Goal: Transaction & Acquisition: Purchase product/service

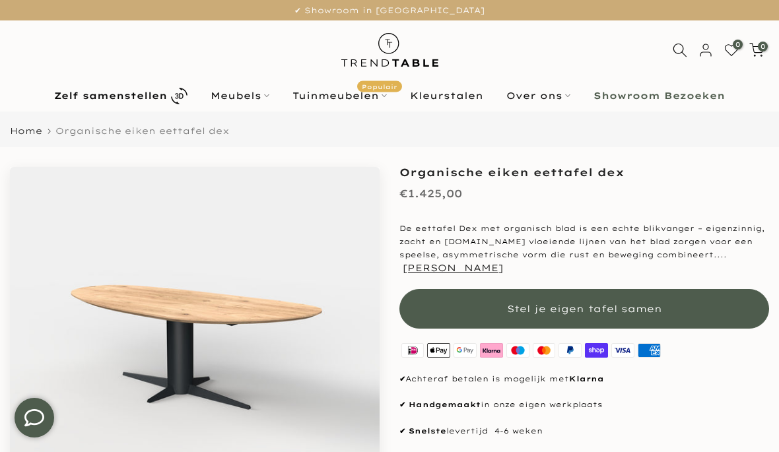
click at [682, 334] on div "Organische eiken eettafel dex €1.425,00 De eettafel Dex met organisch blad is e…" at bounding box center [585, 362] width 370 height 390
click at [663, 307] on button "Stel je eigen tafel samen" at bounding box center [585, 309] width 370 height 40
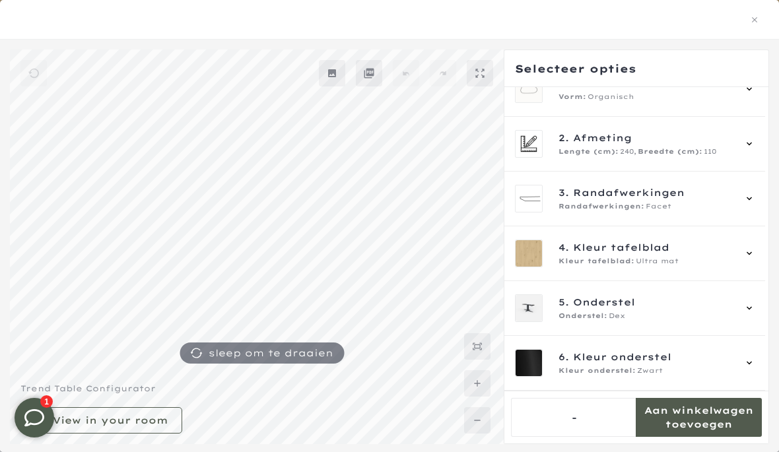
click at [707, 370] on div "Kleur onderstel: Zwart" at bounding box center [647, 371] width 176 height 11
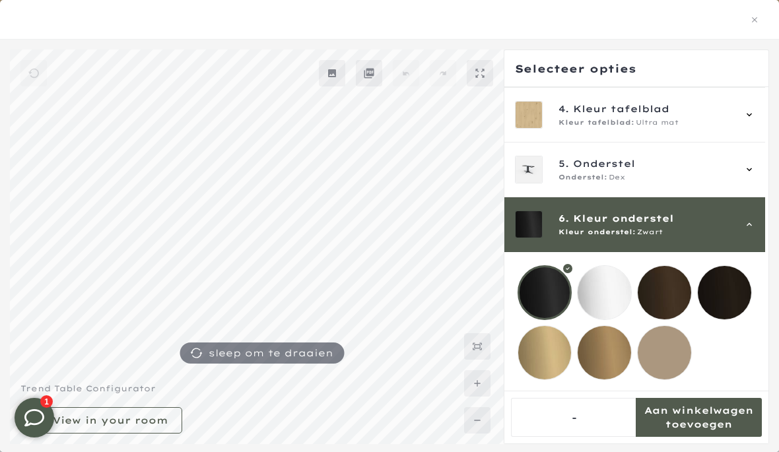
scroll to position [178, 0]
click at [684, 354] on mmq-loader at bounding box center [665, 353] width 54 height 54
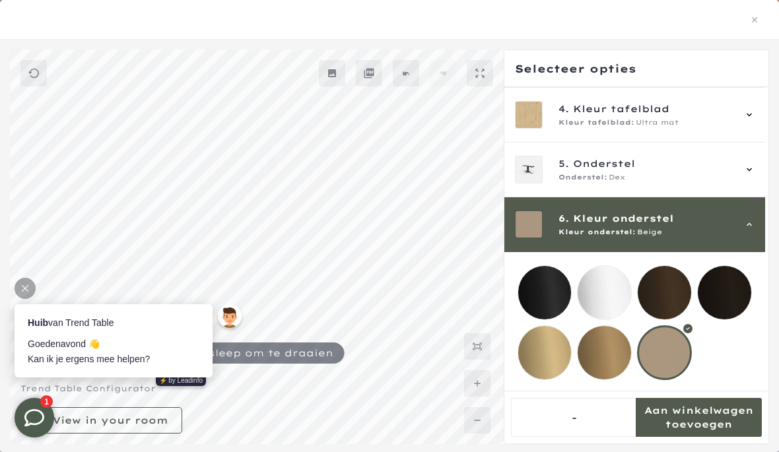
click at [623, 349] on mmq-loader at bounding box center [605, 353] width 54 height 54
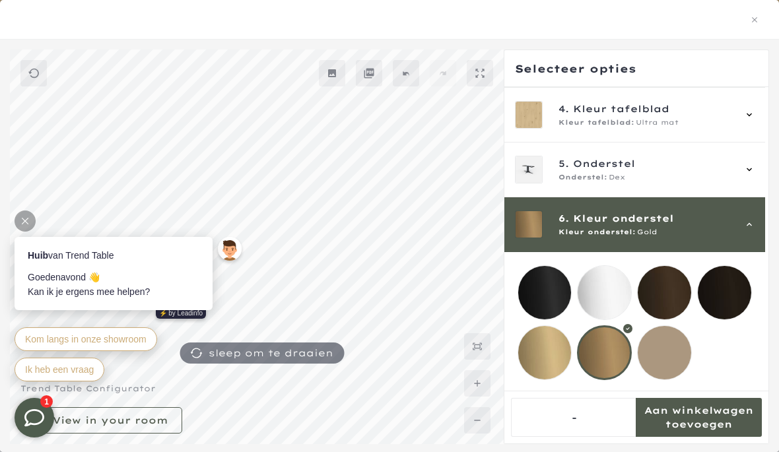
click at [545, 345] on mmq-loader at bounding box center [546, 353] width 54 height 54
click at [606, 285] on mmq-loader at bounding box center [605, 293] width 54 height 54
click at [674, 357] on mmq-loader at bounding box center [665, 353] width 54 height 54
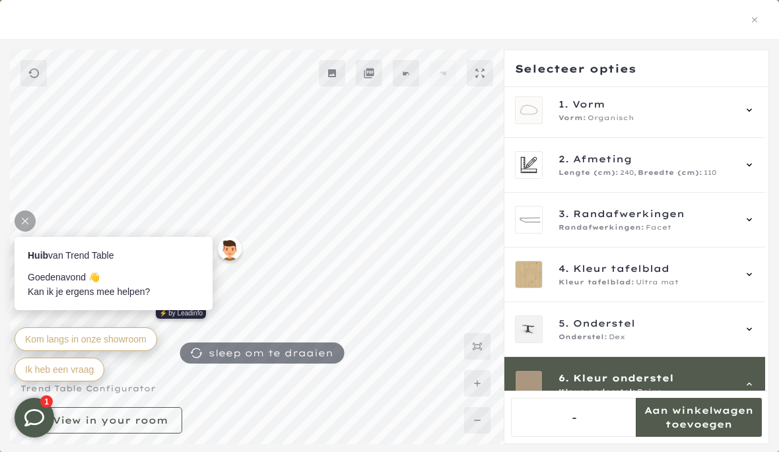
click at [684, 275] on span "4. Kleur tafelblad" at bounding box center [647, 269] width 176 height 15
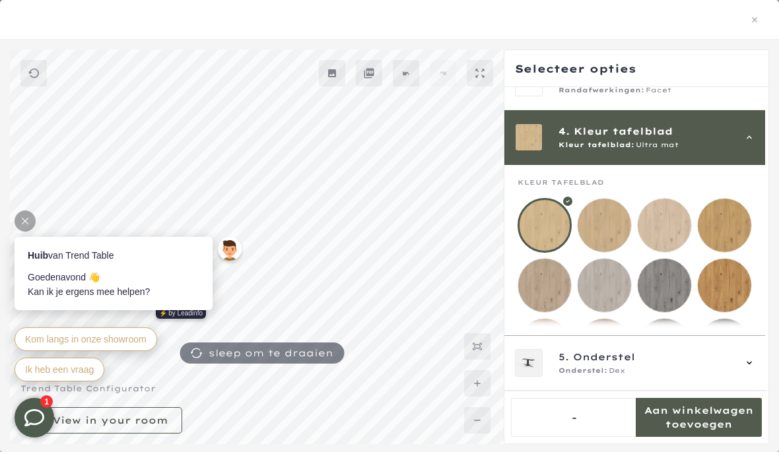
scroll to position [164, 0]
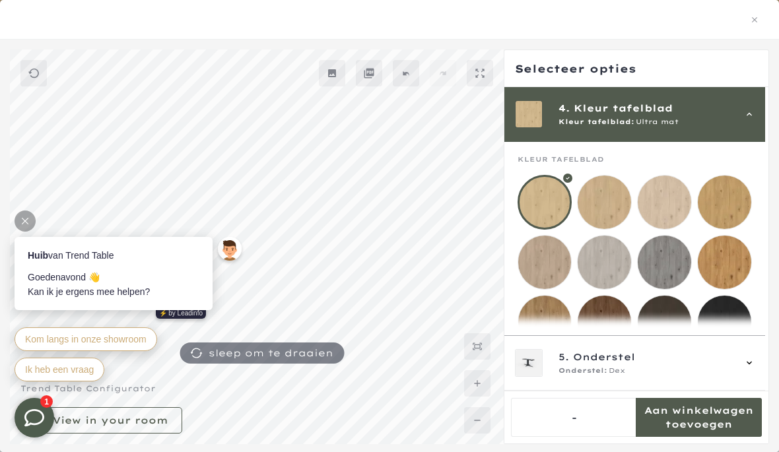
click at [671, 213] on mmq-loader at bounding box center [665, 203] width 54 height 54
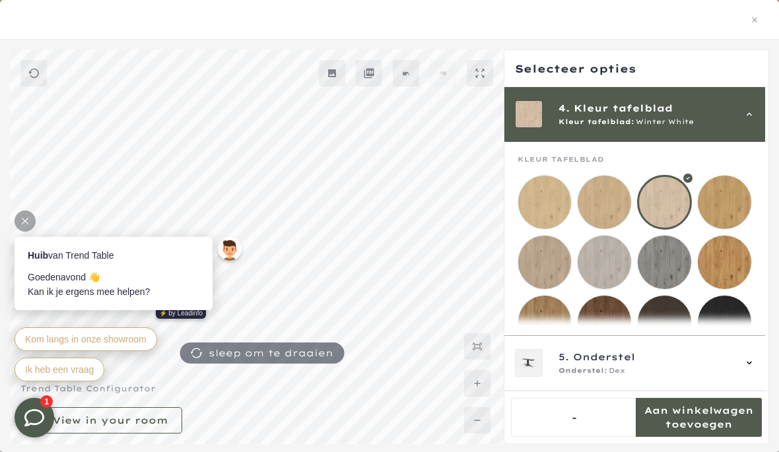
click at [543, 205] on mmq-loader at bounding box center [546, 203] width 54 height 54
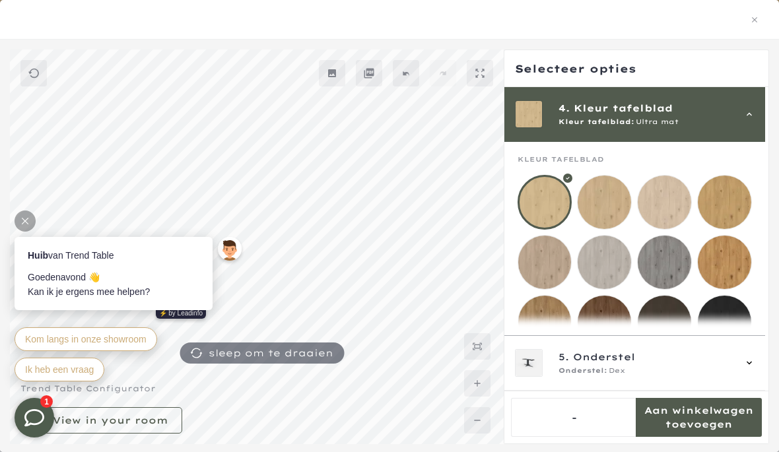
click at [618, 220] on mmq-loader at bounding box center [605, 203] width 54 height 54
click at [547, 205] on mmq-loader at bounding box center [546, 203] width 54 height 54
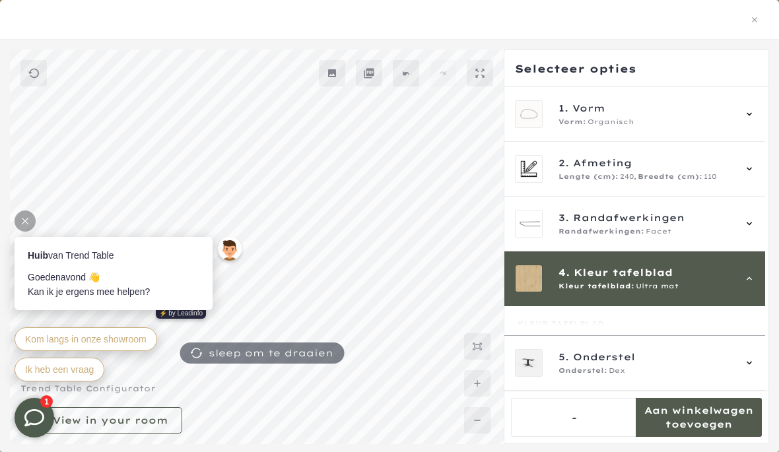
click at [705, 231] on div "Randafwerkingen: Facet" at bounding box center [647, 232] width 176 height 11
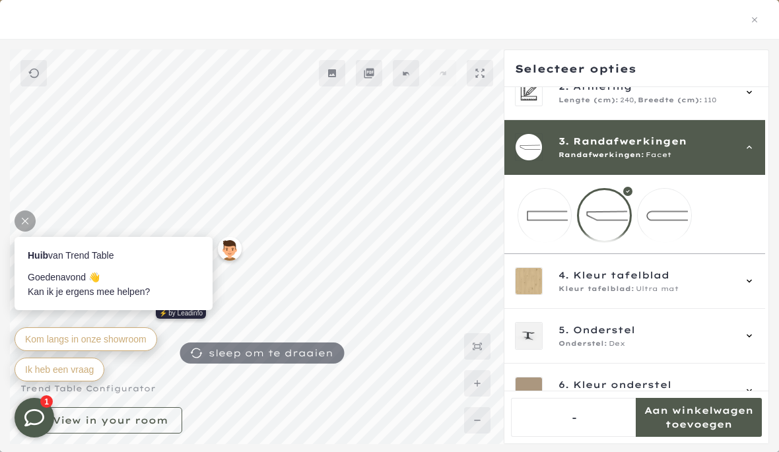
scroll to position [110, 0]
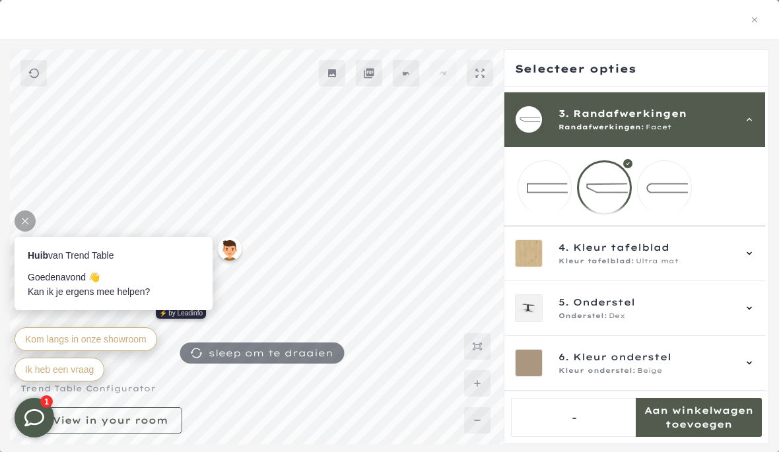
click at [608, 188] on div at bounding box center [604, 188] width 55 height 55
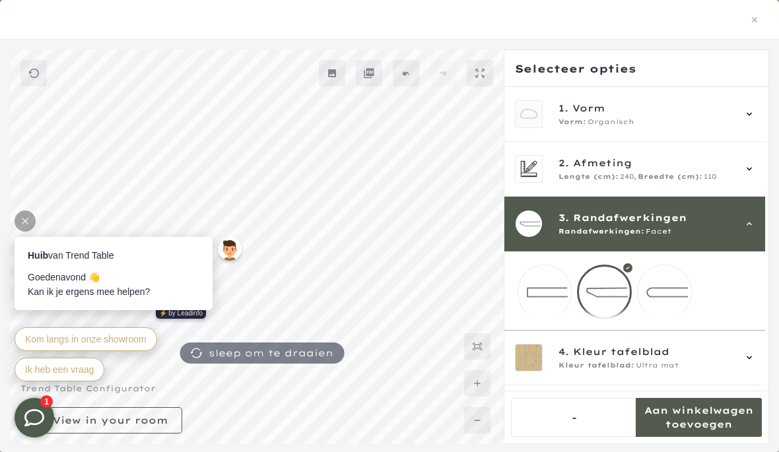
scroll to position [0, 0]
click at [663, 120] on div "Vorm: Organisch" at bounding box center [647, 122] width 176 height 11
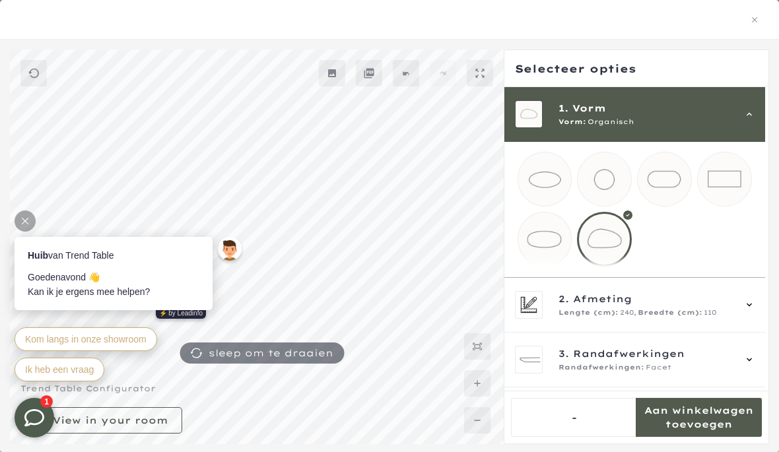
scroll to position [2, 0]
click at [626, 246] on div at bounding box center [604, 240] width 55 height 55
click at [623, 252] on div at bounding box center [604, 240] width 55 height 55
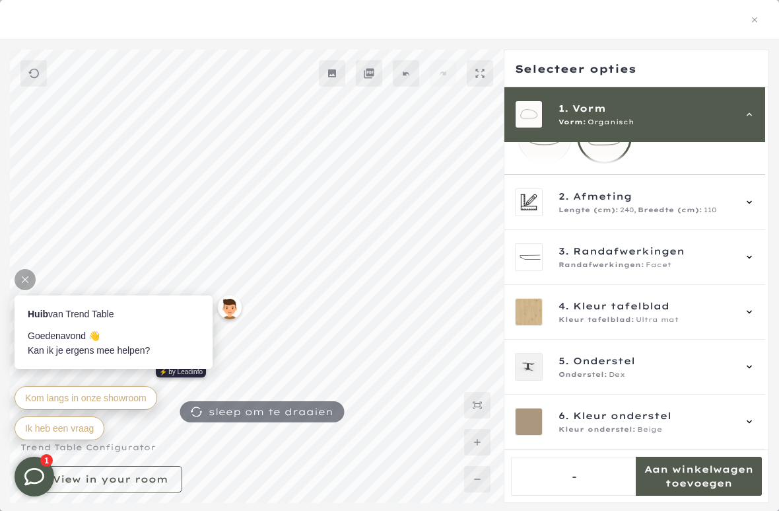
scroll to position [783, 0]
click at [139, 452] on mmq-formatted-message at bounding box center [111, 478] width 116 height 13
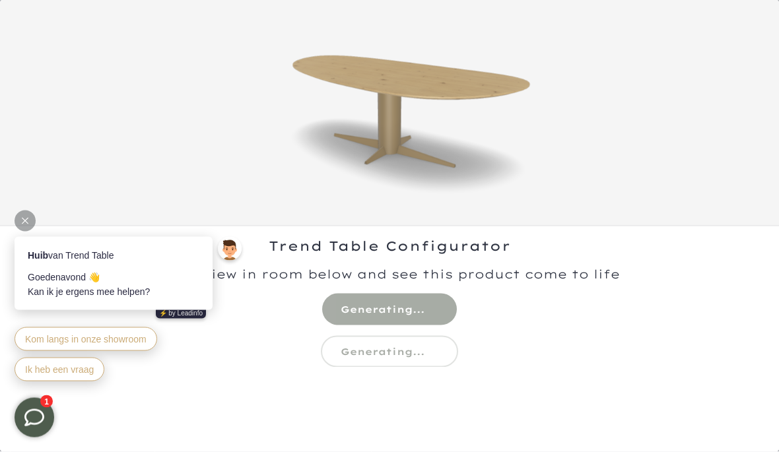
scroll to position [697, 0]
click at [541, 161] on img at bounding box center [390, 113] width 302 height 226
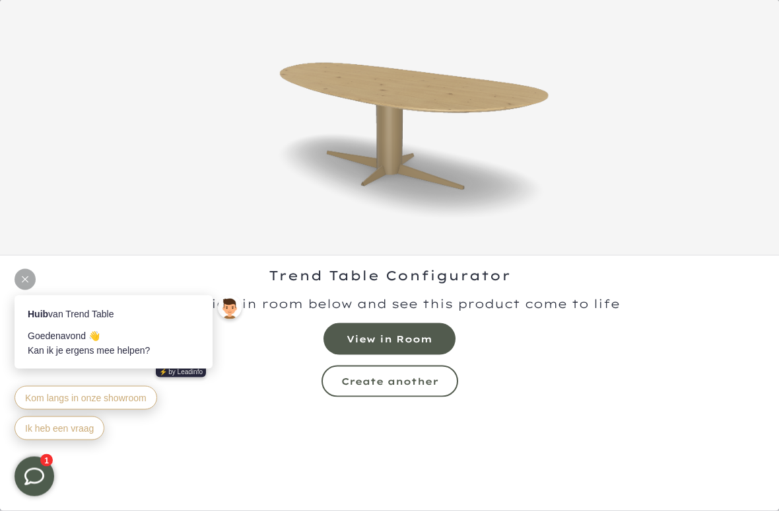
click at [424, 337] on mmq-formatted-message at bounding box center [390, 338] width 86 height 13
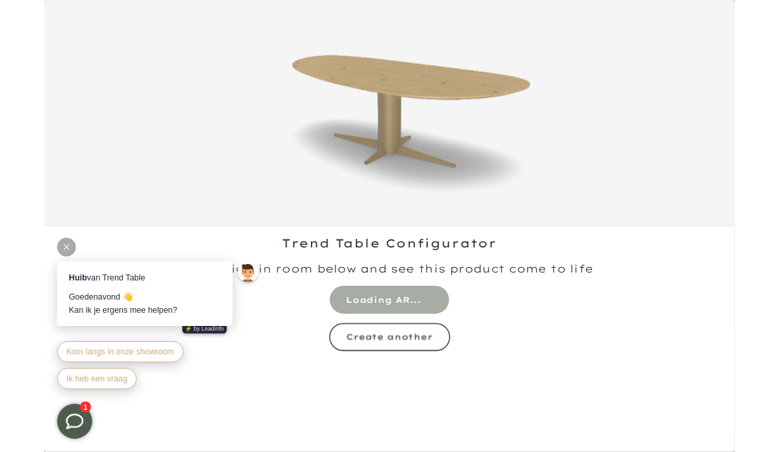
scroll to position [244, 0]
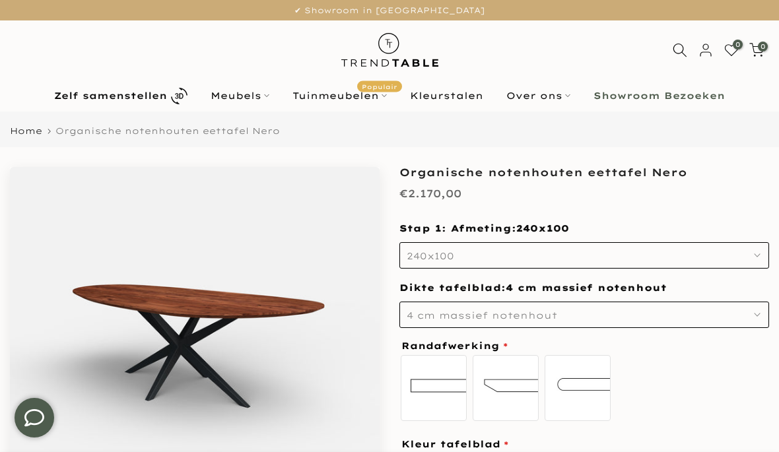
click at [145, 94] on b "Zelf samenstellen" at bounding box center [110, 95] width 113 height 9
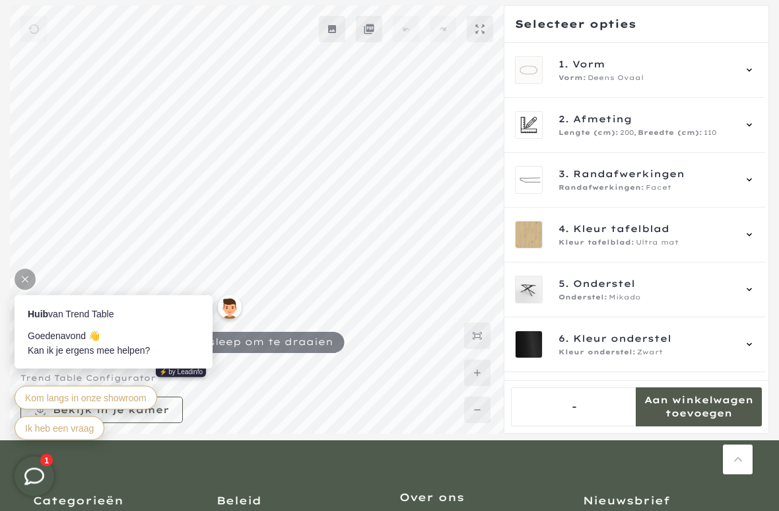
scroll to position [113, 0]
click at [716, 408] on mmq-formatted-message at bounding box center [699, 406] width 126 height 26
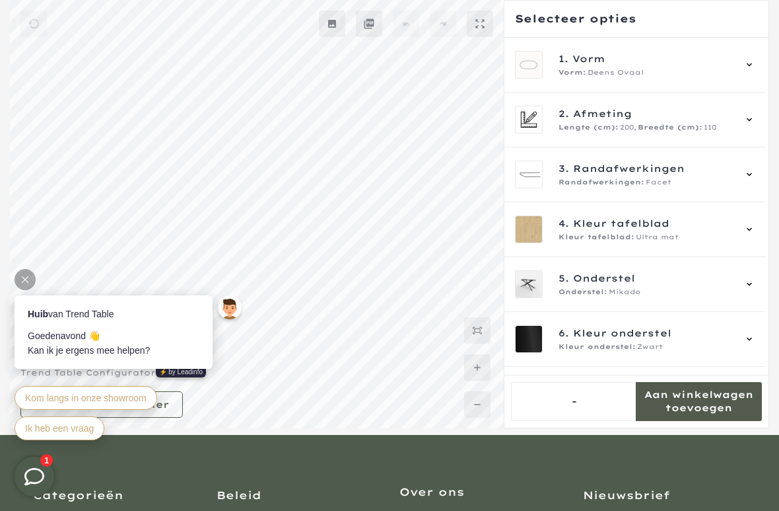
scroll to position [0, 0]
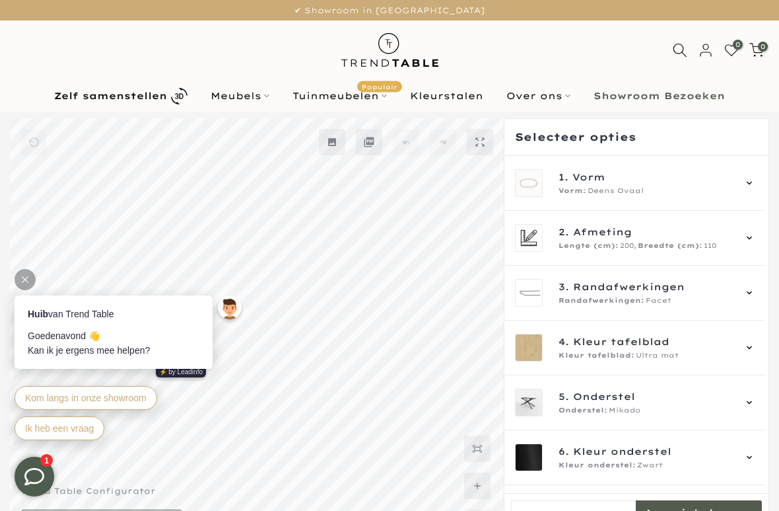
click at [742, 180] on div "1. Vorm Vorm: Deens Ovaal" at bounding box center [635, 183] width 240 height 28
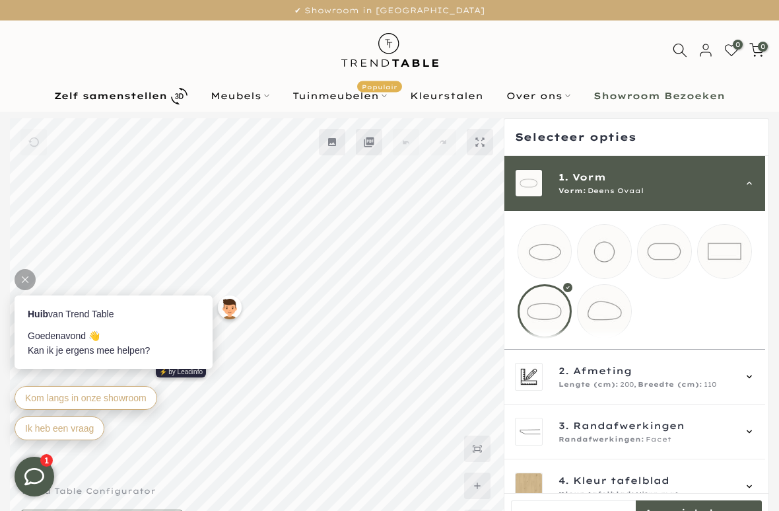
click at [618, 322] on mmq-loader at bounding box center [605, 312] width 54 height 54
click at [754, 187] on icon at bounding box center [749, 183] width 11 height 11
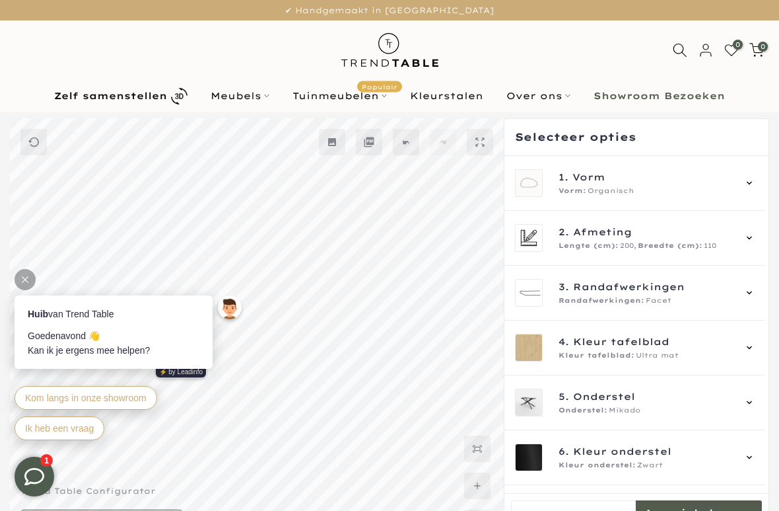
click at [747, 180] on div "1. Vorm Vorm: Organisch" at bounding box center [635, 183] width 240 height 28
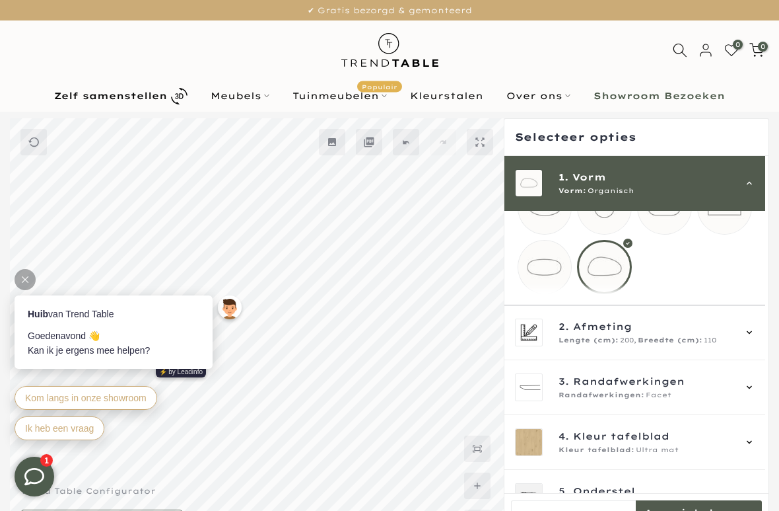
scroll to position [42, 0]
click at [731, 336] on span "2. Afmeting" at bounding box center [647, 328] width 176 height 15
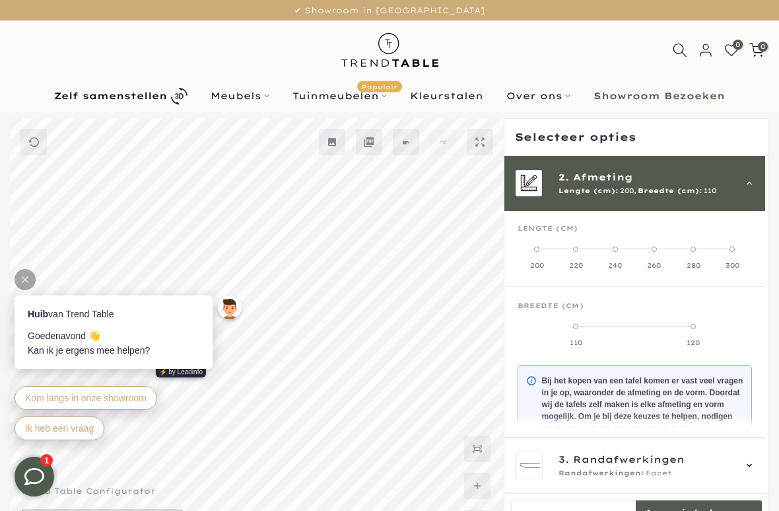
scroll to position [55, 0]
click at [577, 252] on label "220" at bounding box center [576, 256] width 39 height 26
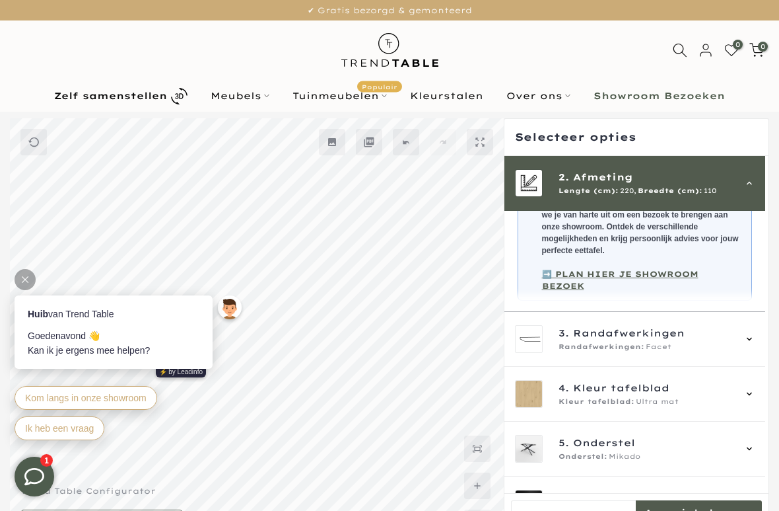
scroll to position [268, 0]
click at [745, 325] on div "3. Randafwerkingen Randafwerkingen: Facet" at bounding box center [635, 339] width 240 height 28
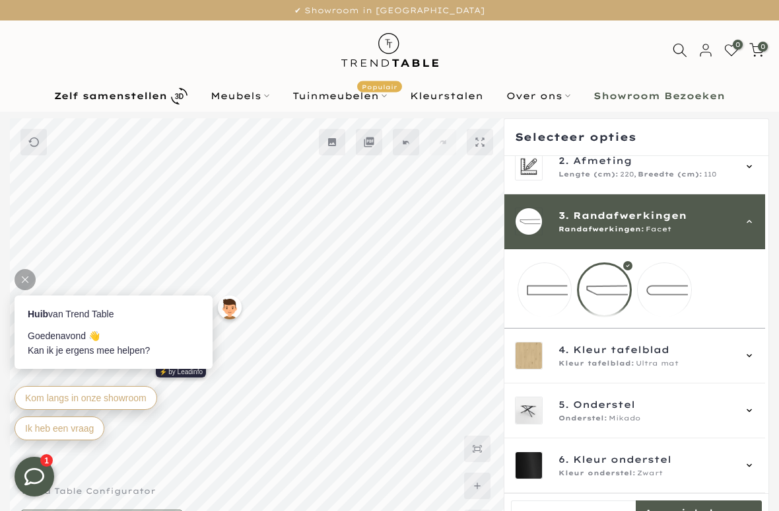
scroll to position [83, 0]
click at [618, 282] on div at bounding box center [604, 289] width 55 height 55
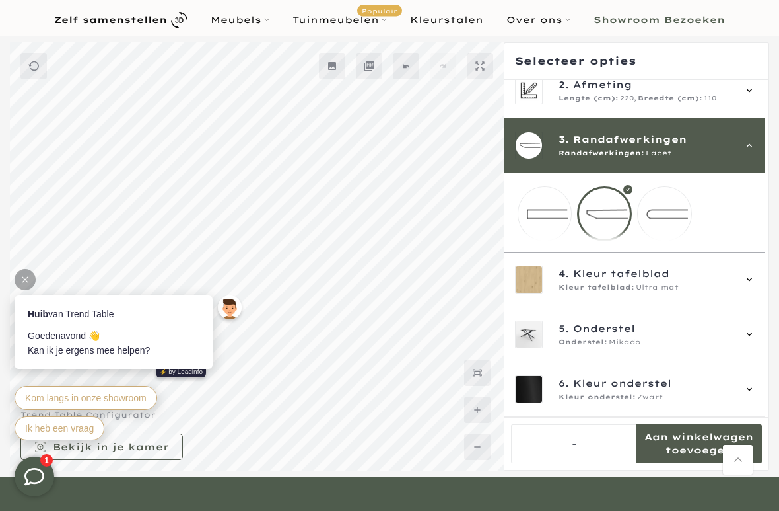
scroll to position [79, 0]
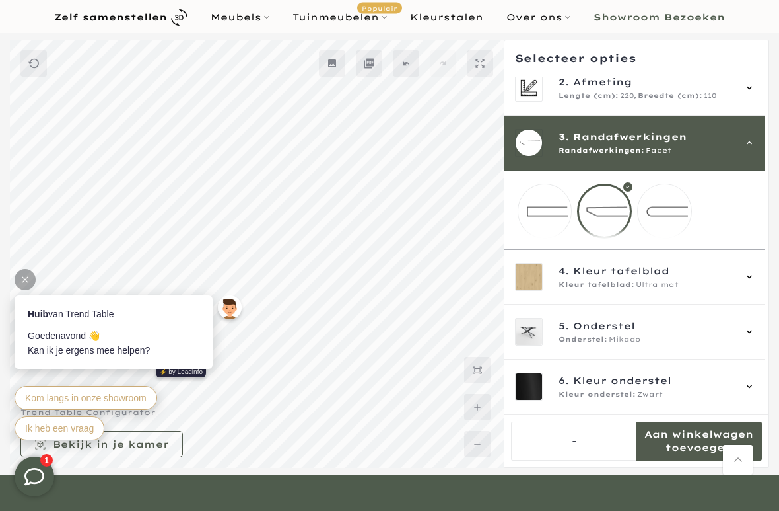
click at [720, 277] on span "4. Kleur tafelblad" at bounding box center [647, 271] width 176 height 15
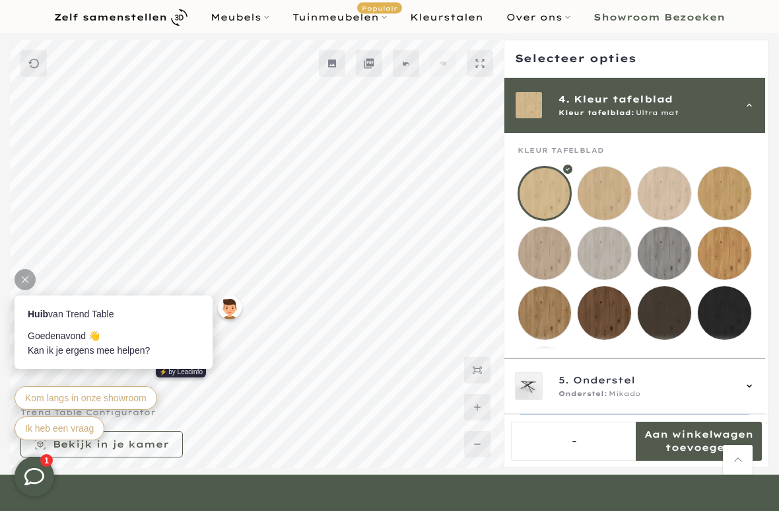
scroll to position [164, 0]
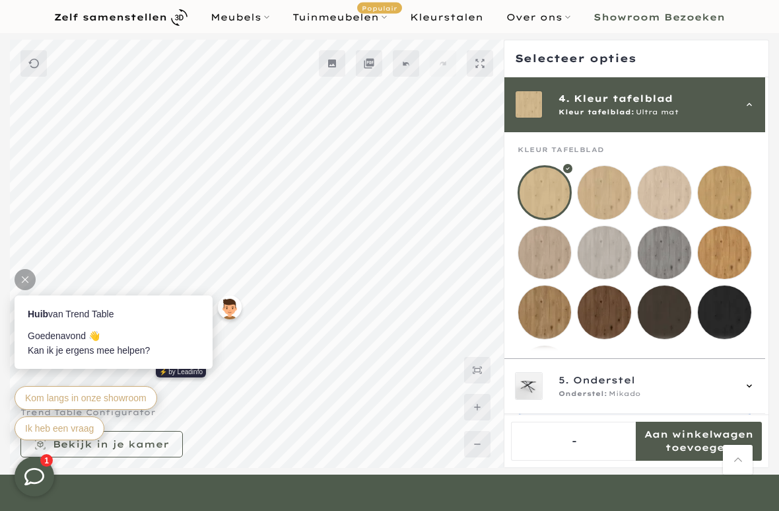
click at [613, 195] on mmq-loader at bounding box center [605, 193] width 54 height 54
click at [672, 198] on mmq-loader at bounding box center [665, 193] width 54 height 54
click at [550, 268] on mmq-loader at bounding box center [546, 253] width 54 height 54
click at [625, 264] on mmq-loader at bounding box center [605, 253] width 54 height 54
click at [564, 267] on mmq-loader at bounding box center [546, 253] width 54 height 54
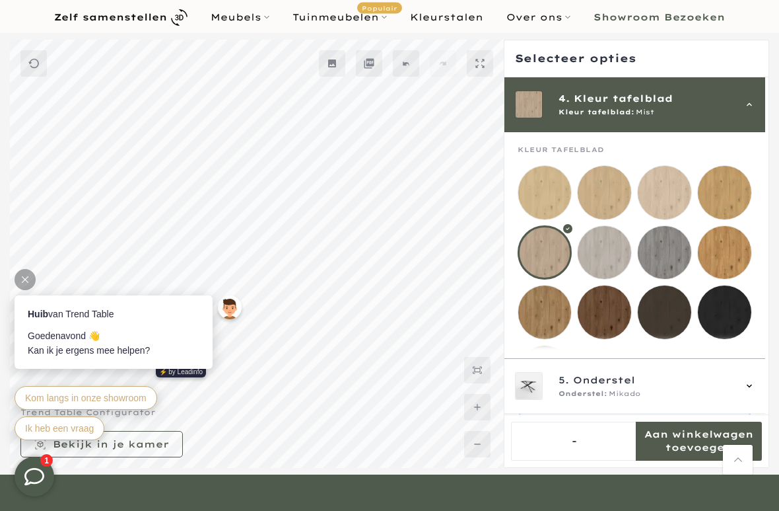
click at [680, 204] on mmq-loader at bounding box center [665, 193] width 54 height 54
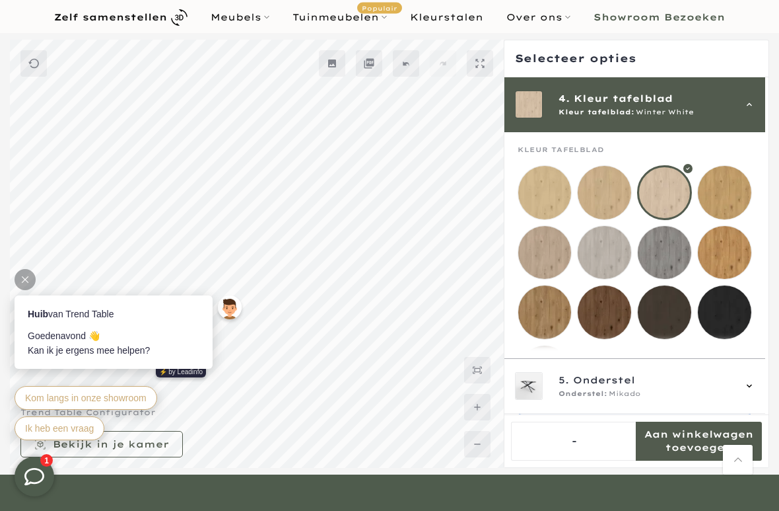
click at [561, 271] on mmq-loader at bounding box center [546, 253] width 54 height 54
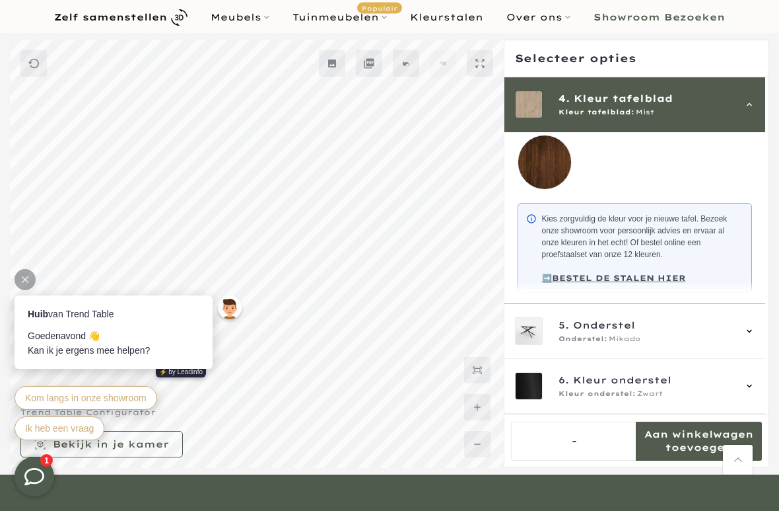
scroll to position [392, 0]
click at [643, 335] on div "Onderstel: Mikado" at bounding box center [647, 339] width 176 height 11
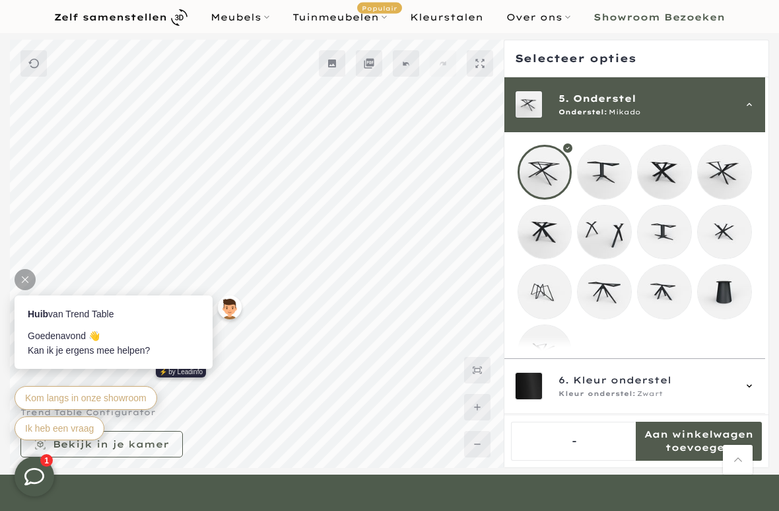
scroll to position [219, 0]
click at [616, 197] on mmq-loader at bounding box center [605, 173] width 54 height 54
click at [668, 234] on mmq-loader at bounding box center [665, 233] width 54 height 54
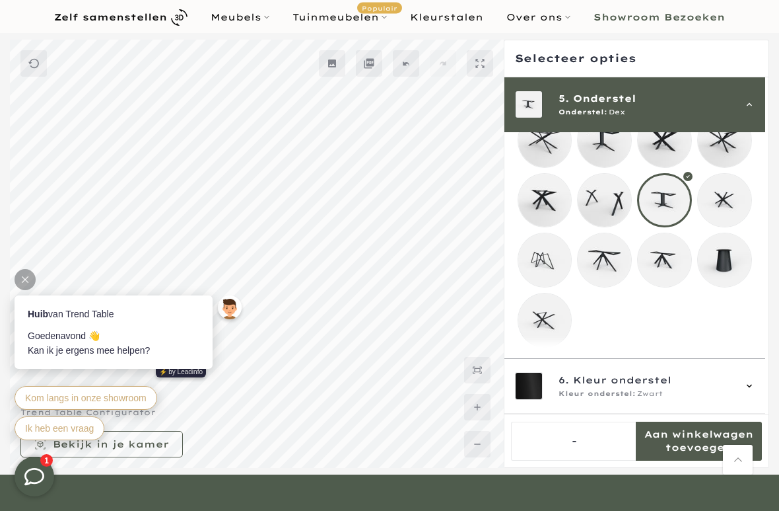
click at [700, 377] on span "6. Kleur onderstel" at bounding box center [647, 380] width 176 height 15
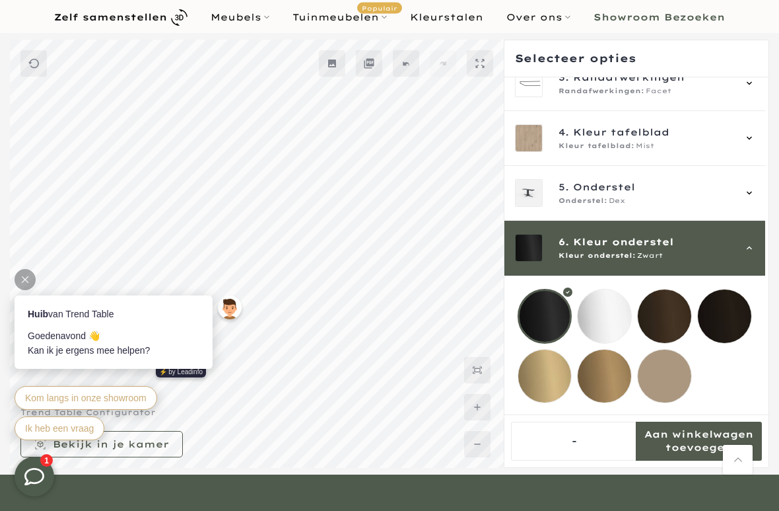
scroll to position [145, 0]
click at [673, 365] on mmq-loader at bounding box center [665, 376] width 54 height 54
click at [669, 364] on div at bounding box center [664, 376] width 55 height 55
click at [617, 365] on mmq-loader at bounding box center [605, 376] width 54 height 54
click at [558, 370] on mmq-loader at bounding box center [546, 376] width 54 height 54
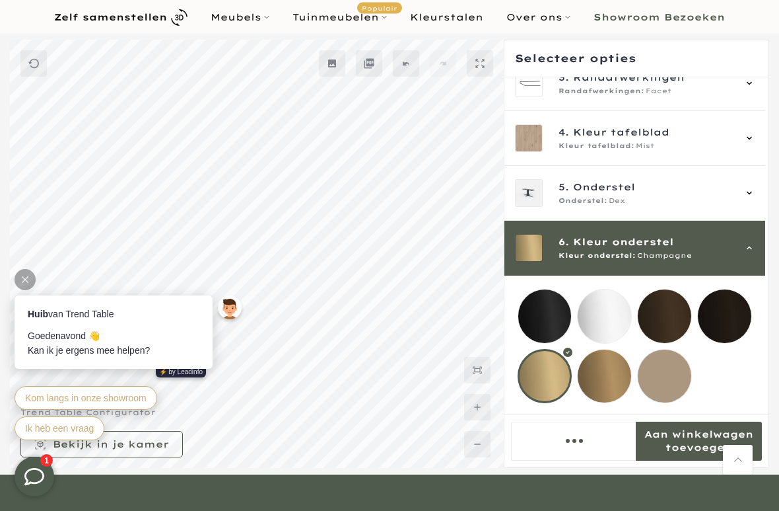
click at [673, 373] on mmq-loader at bounding box center [665, 376] width 54 height 54
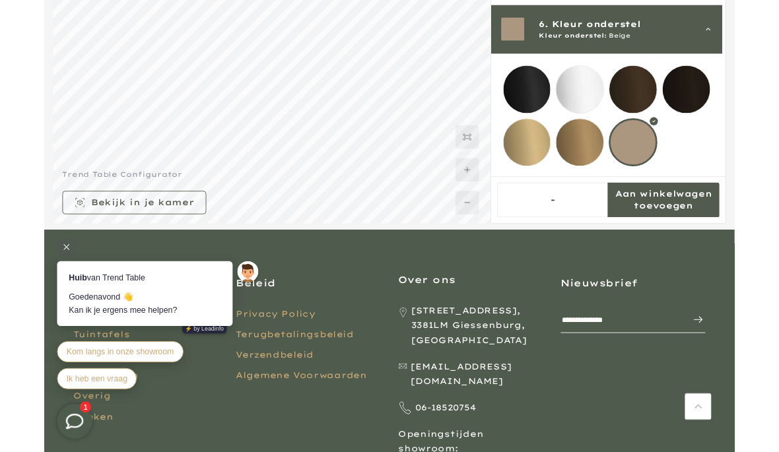
scroll to position [293, 0]
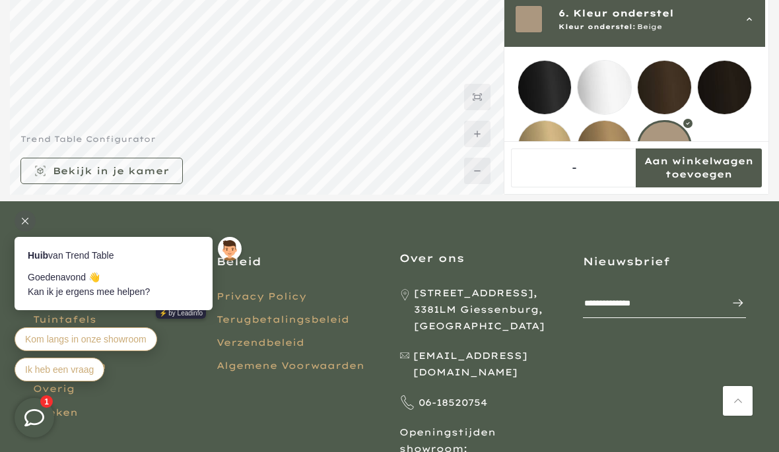
click at [722, 171] on mmq-formatted-message at bounding box center [699, 168] width 126 height 26
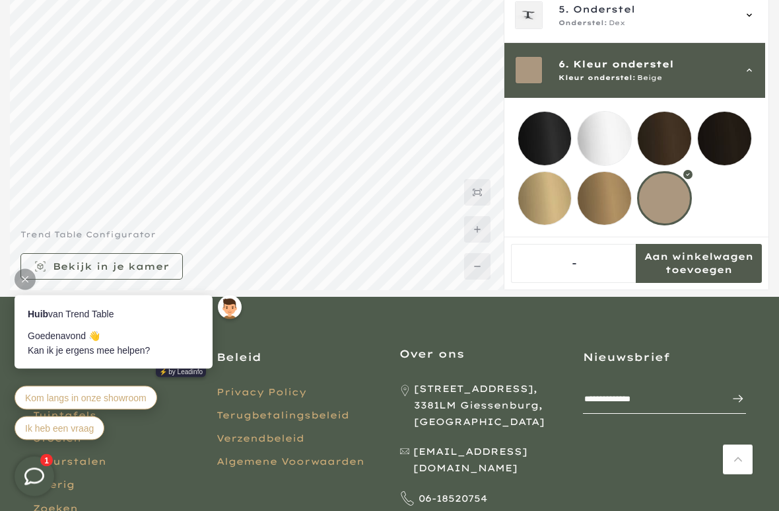
scroll to position [265, 0]
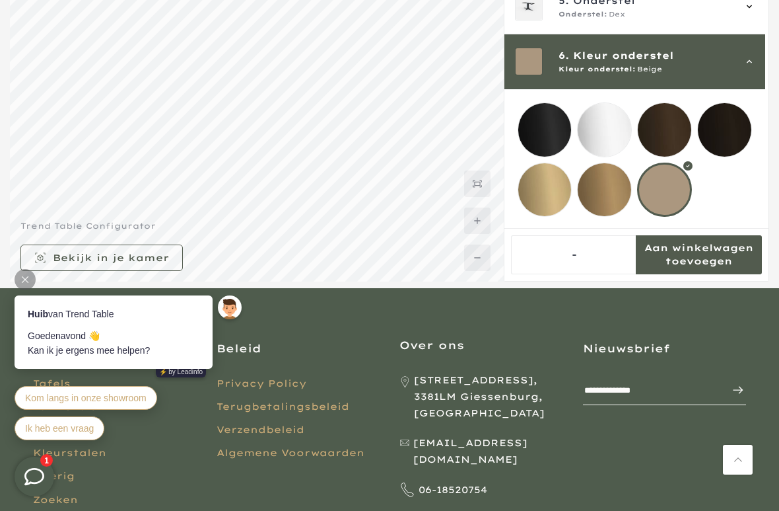
click at [711, 244] on mmq-formatted-message at bounding box center [699, 254] width 126 height 26
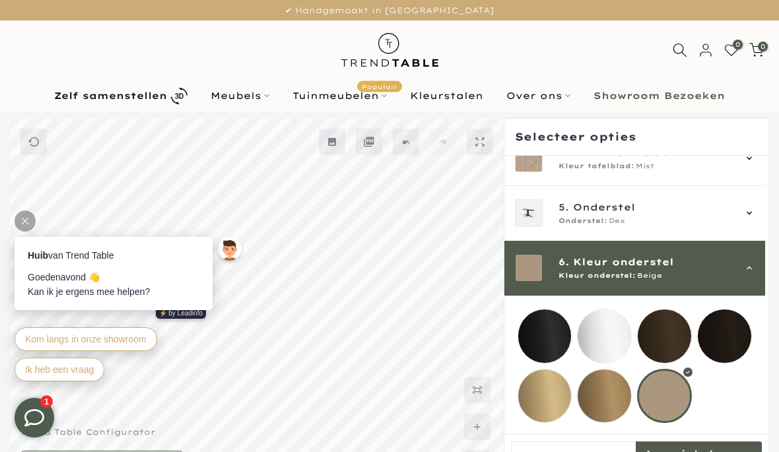
scroll to position [203, 0]
click at [682, 402] on div at bounding box center [664, 396] width 55 height 55
click at [762, 194] on div "5. Onderstel Onderstel: Dex" at bounding box center [636, 213] width 262 height 55
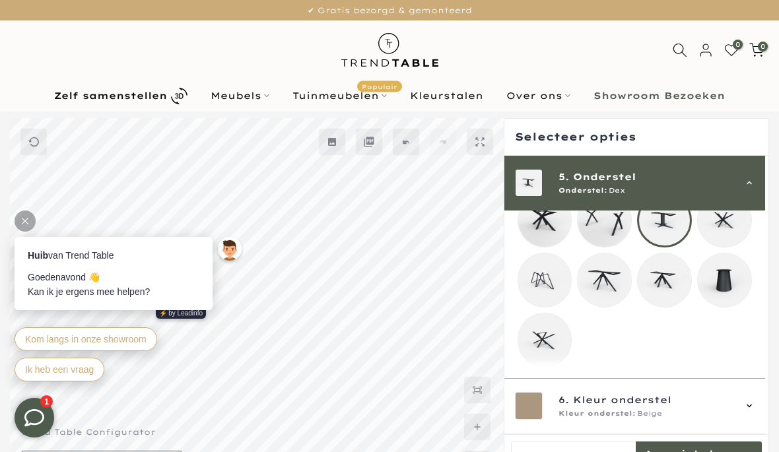
scroll to position [327, 0]
click at [709, 445] on mmq-button at bounding box center [699, 461] width 126 height 39
click at [711, 442] on div "-" at bounding box center [637, 461] width 252 height 39
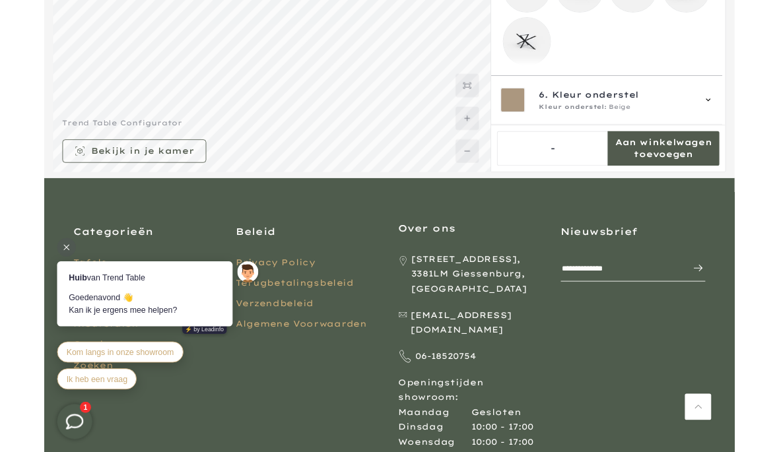
scroll to position [342, 0]
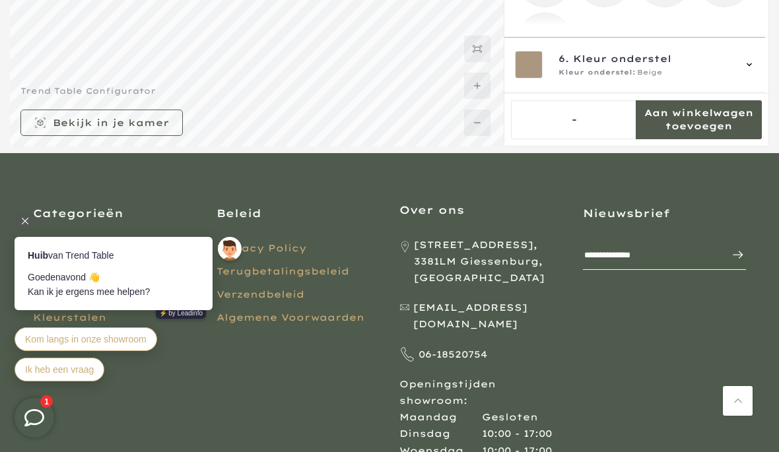
click at [606, 122] on div "-" at bounding box center [574, 119] width 127 height 39
click at [578, 121] on div "-" at bounding box center [574, 119] width 127 height 39
click at [705, 134] on mmq-button at bounding box center [699, 119] width 126 height 39
click at [704, 134] on mmq-button at bounding box center [699, 119] width 126 height 39
click at [684, 126] on div "-" at bounding box center [637, 119] width 252 height 39
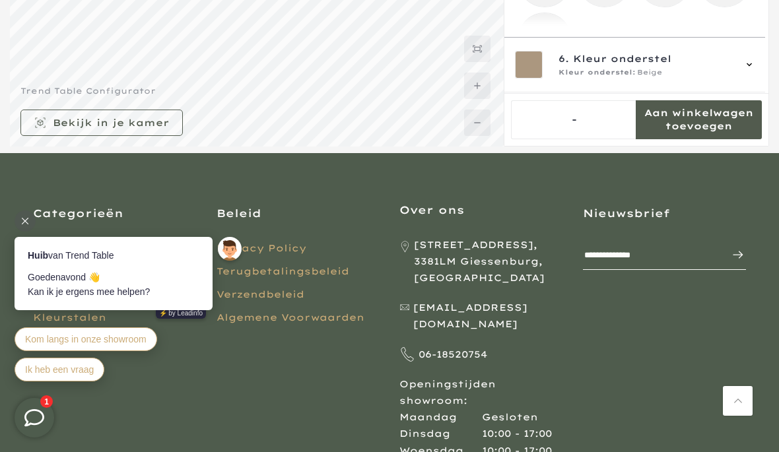
click at [700, 126] on mmq-formatted-message at bounding box center [699, 119] width 126 height 26
click at [694, 118] on div "-" at bounding box center [637, 119] width 252 height 39
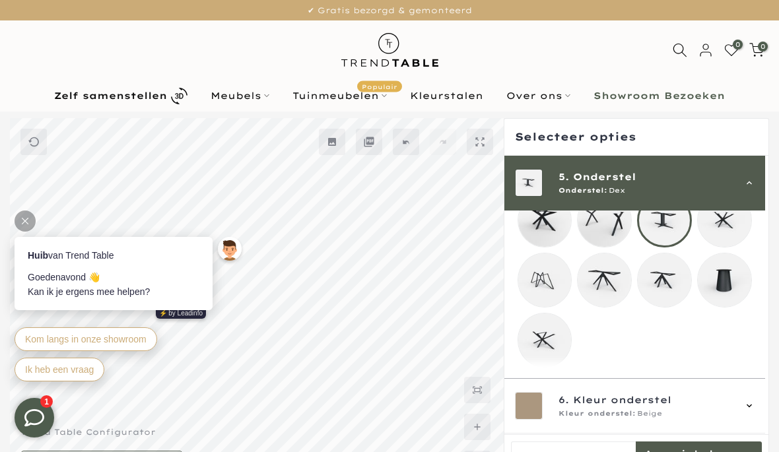
scroll to position [327, 0]
click at [671, 449] on mmq-formatted-message at bounding box center [699, 461] width 126 height 26
